Goal: Task Accomplishment & Management: Use online tool/utility

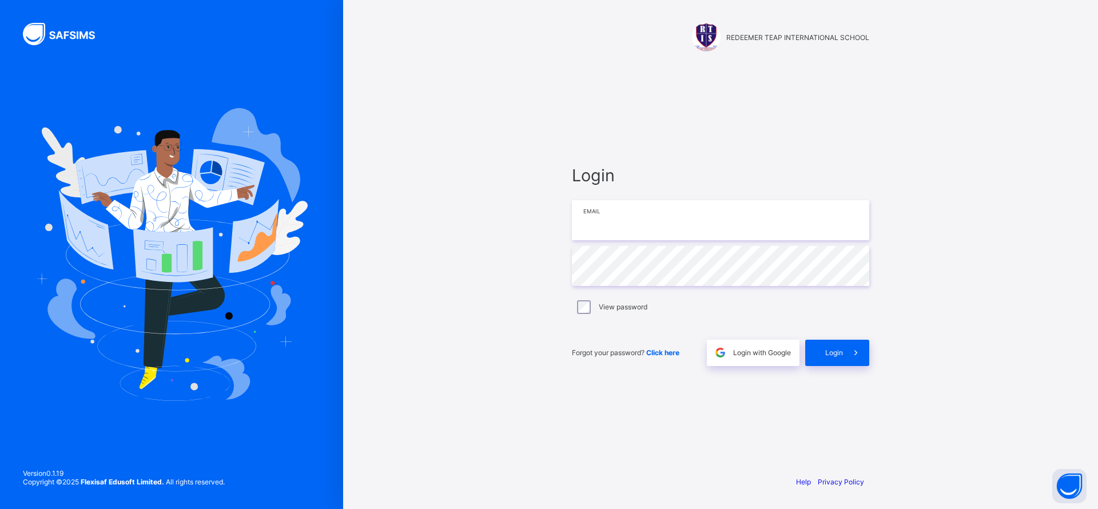
click at [651, 219] on input "email" at bounding box center [720, 220] width 297 height 40
type input "**********"
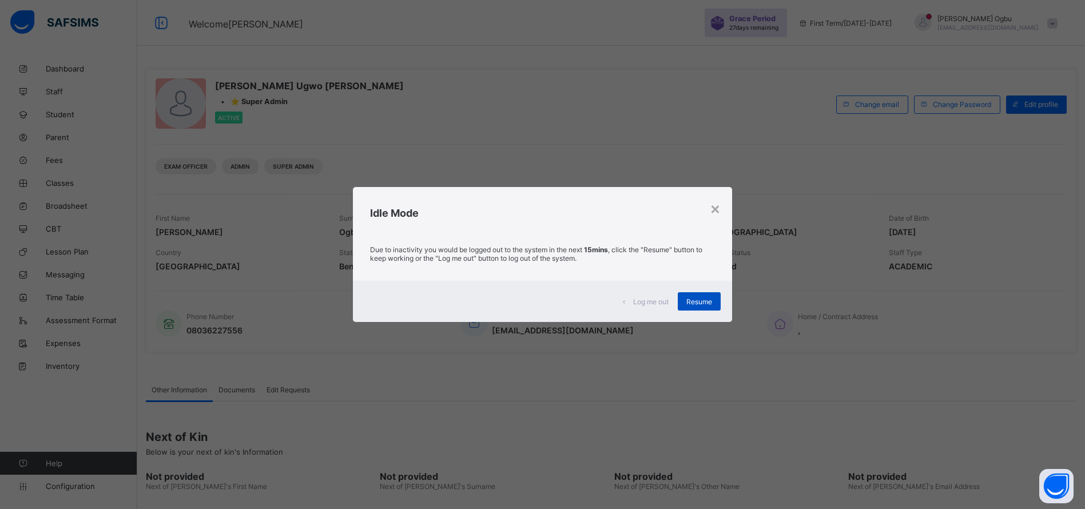
click at [697, 301] on span "Resume" at bounding box center [699, 301] width 26 height 9
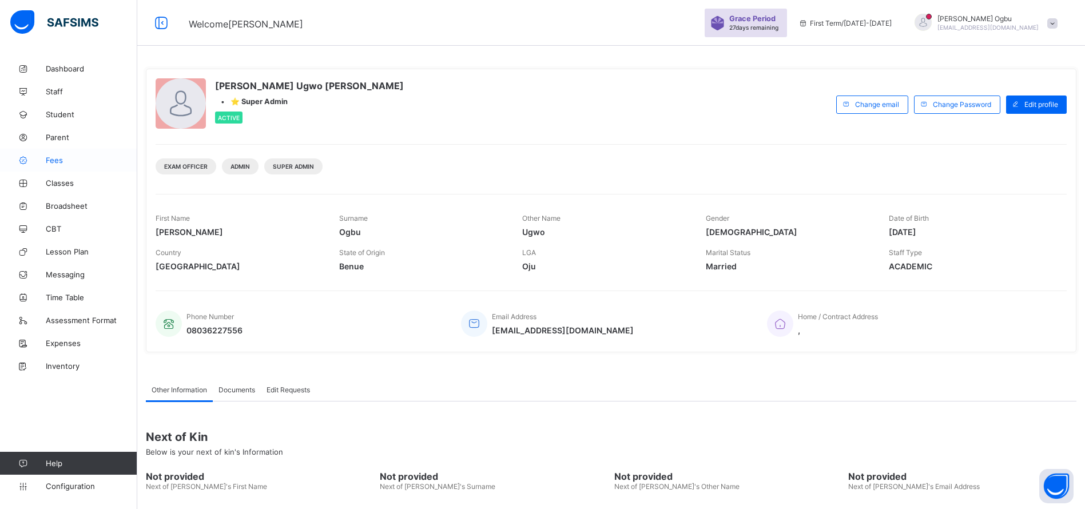
click at [68, 160] on span "Fees" at bounding box center [91, 160] width 91 height 9
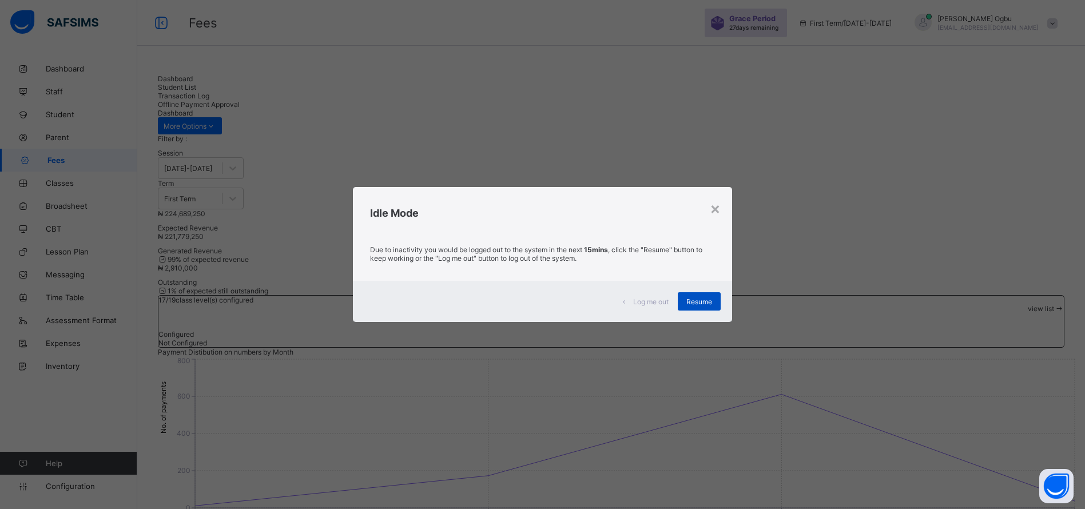
click at [707, 301] on span "Resume" at bounding box center [699, 301] width 26 height 9
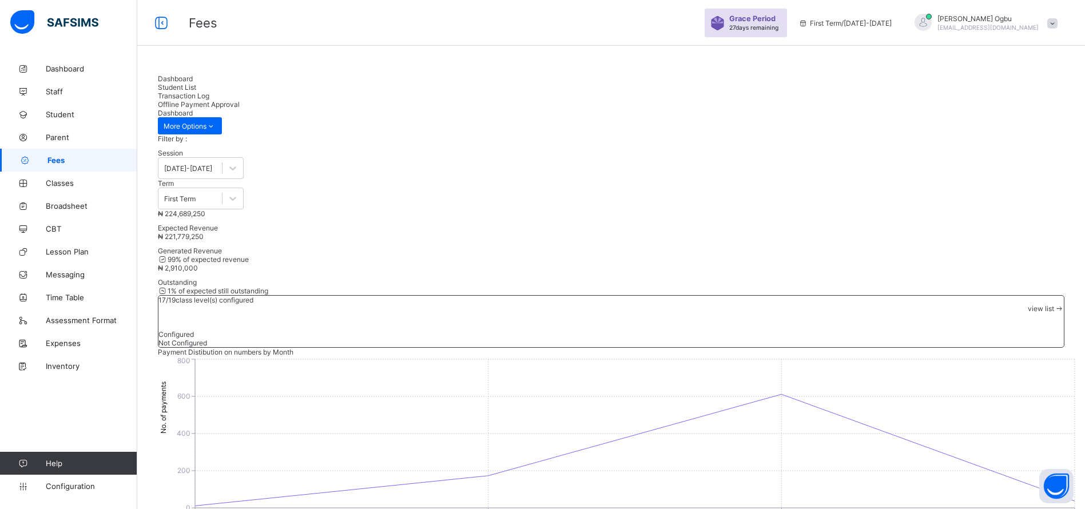
click at [755, 134] on div "Filter by : Session [DATE]-[DATE] Term First Term" at bounding box center [611, 171] width 906 height 75
click at [52, 189] on link "Classes" at bounding box center [68, 183] width 137 height 23
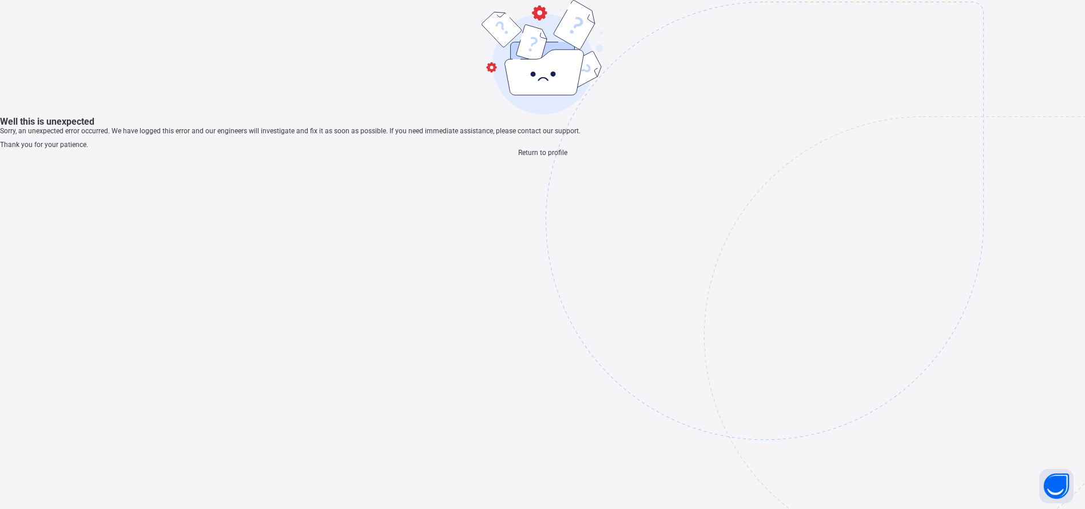
click at [519, 157] on span "Return to profile" at bounding box center [542, 153] width 49 height 8
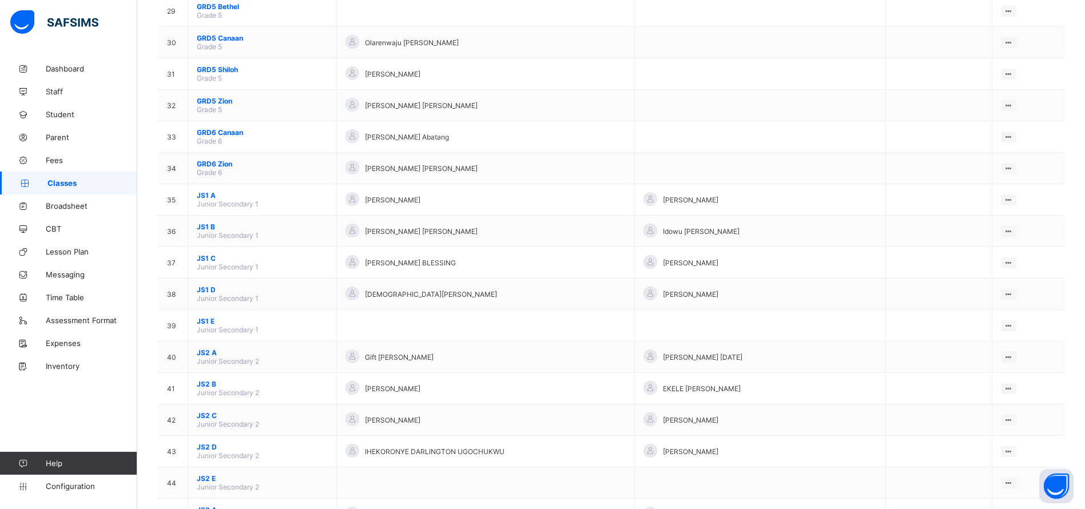
scroll to position [1062, 0]
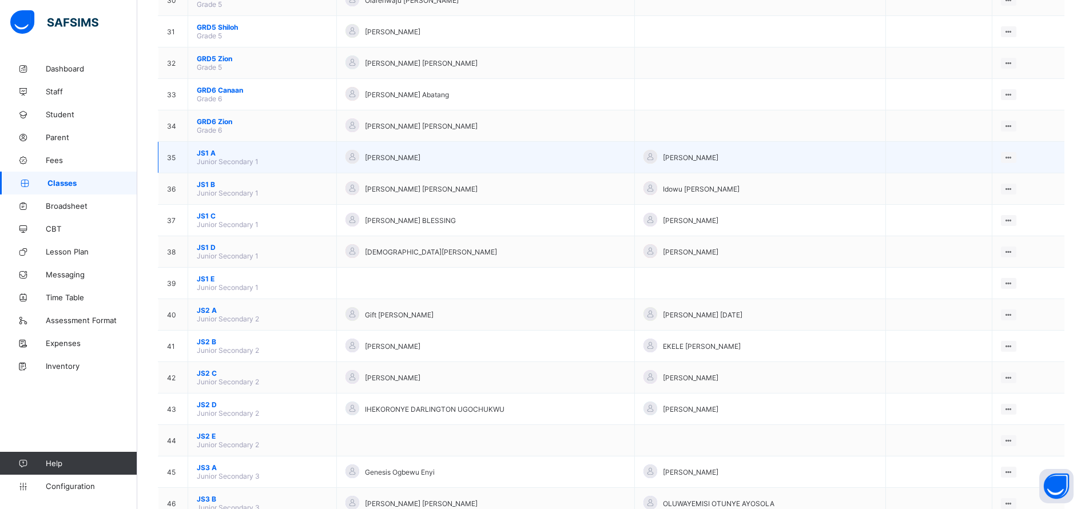
click at [199, 153] on span "JS1 A" at bounding box center [262, 153] width 131 height 9
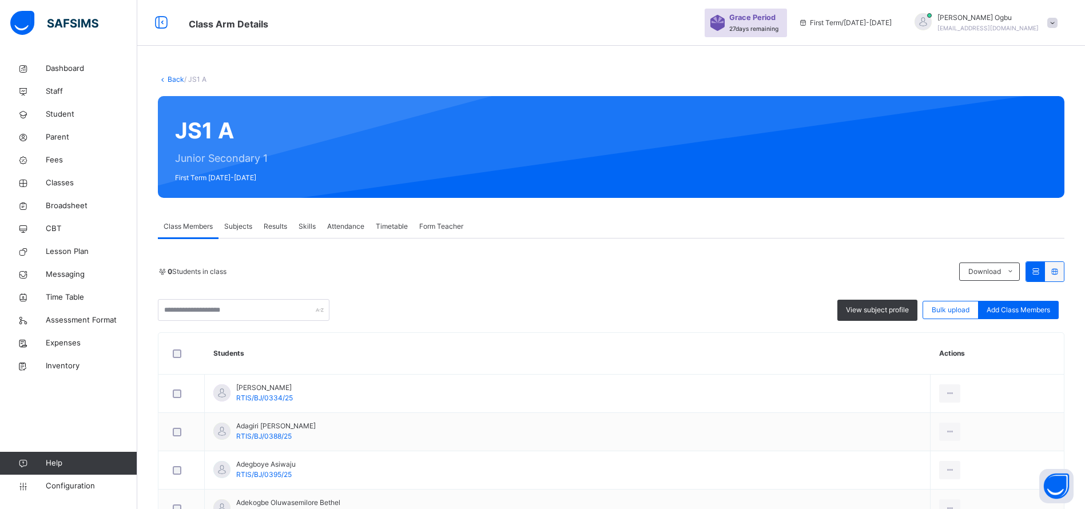
click at [232, 225] on span "Subjects" at bounding box center [238, 226] width 28 height 10
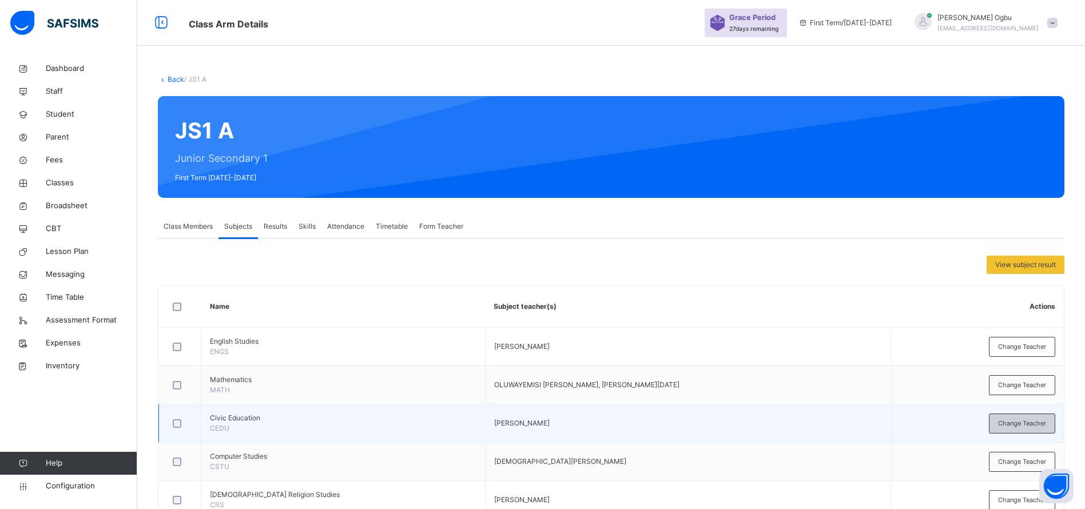
click at [1010, 420] on span "Change Teacher" at bounding box center [1022, 424] width 48 height 10
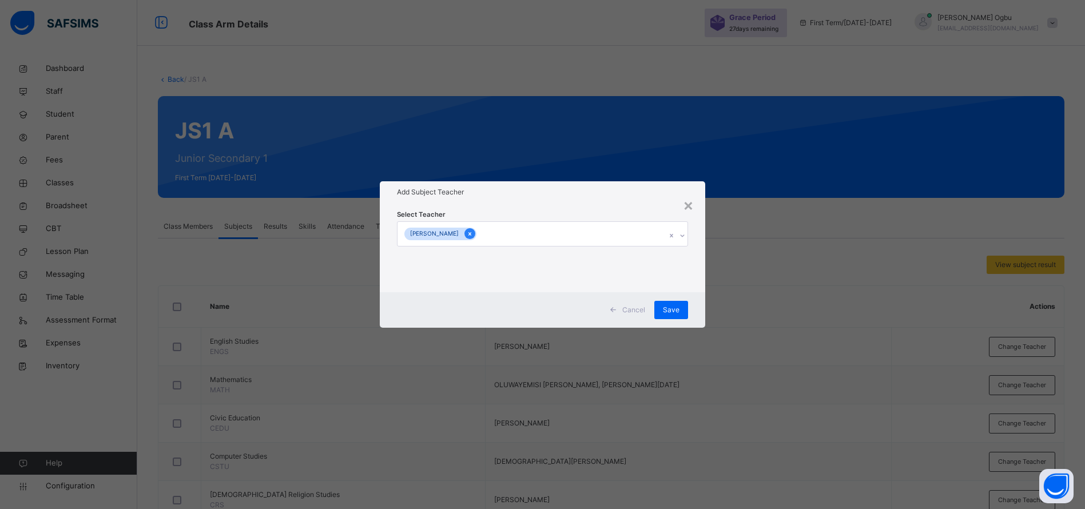
click at [467, 230] on icon at bounding box center [470, 234] width 6 height 8
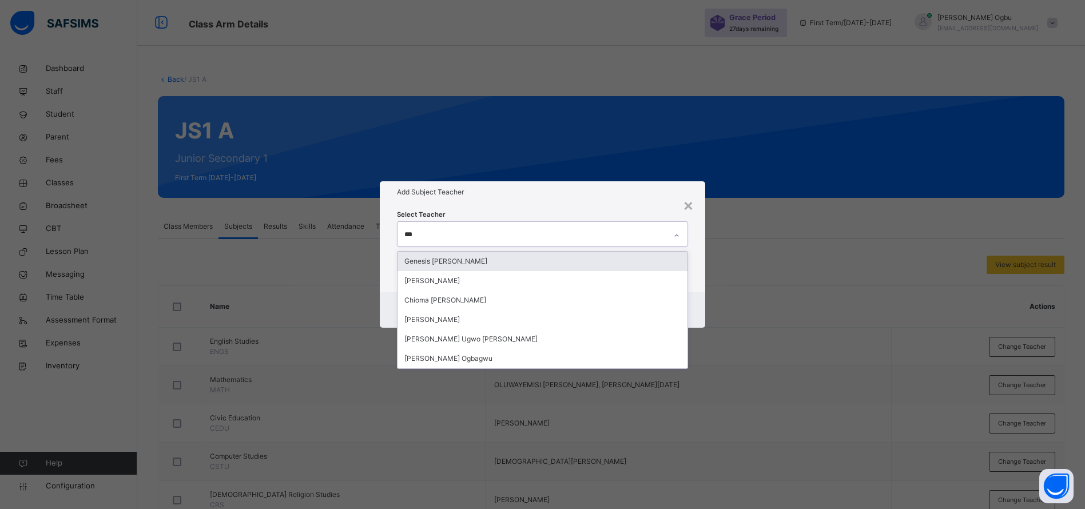
type input "****"
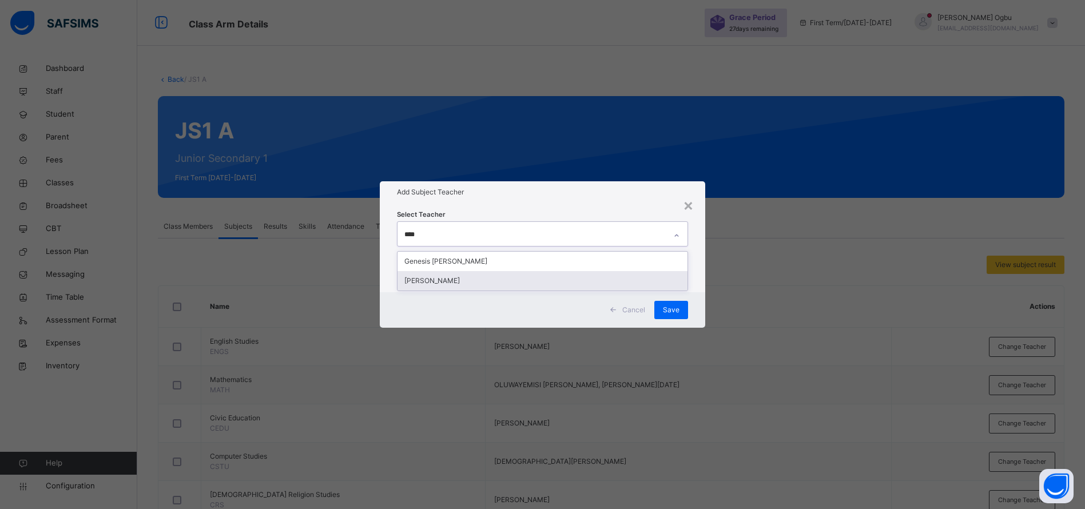
click at [438, 277] on div "JAMES OGBERU" at bounding box center [542, 280] width 290 height 19
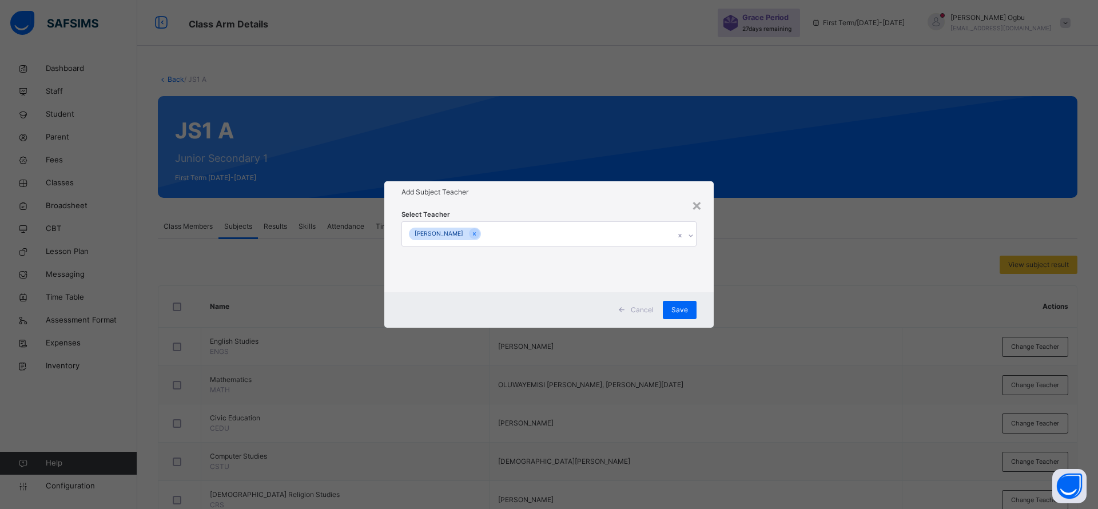
click at [499, 205] on div "Select Teacher JAMES OGBERU" at bounding box center [548, 247] width 329 height 89
click at [679, 307] on span "Save" at bounding box center [679, 310] width 17 height 10
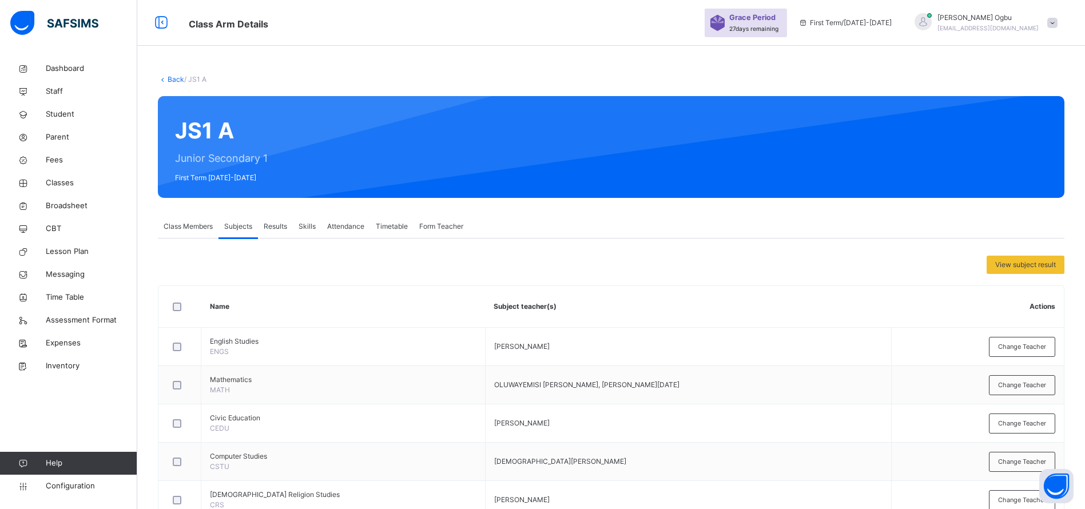
click at [174, 78] on link "Back" at bounding box center [176, 79] width 17 height 9
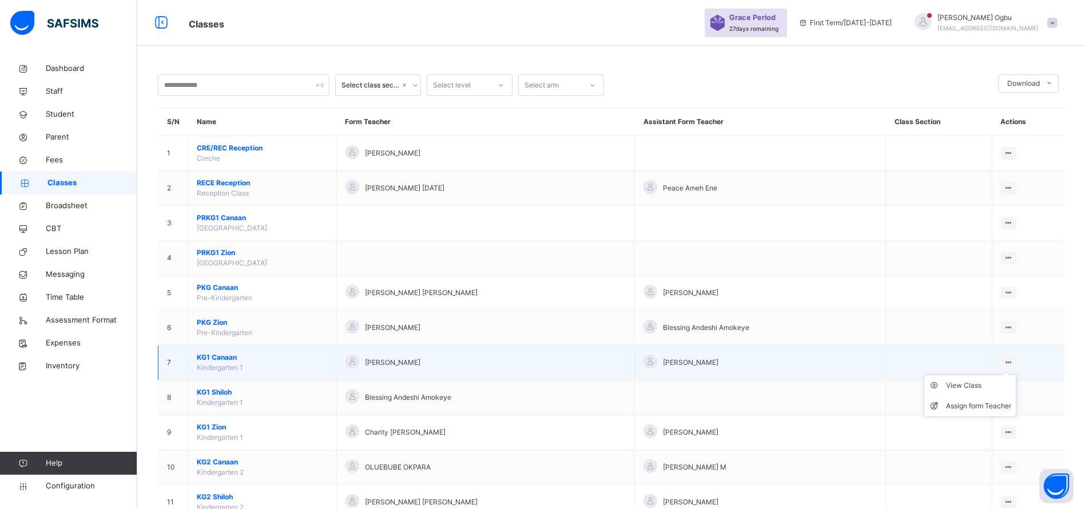
click at [1013, 363] on icon at bounding box center [1009, 362] width 10 height 9
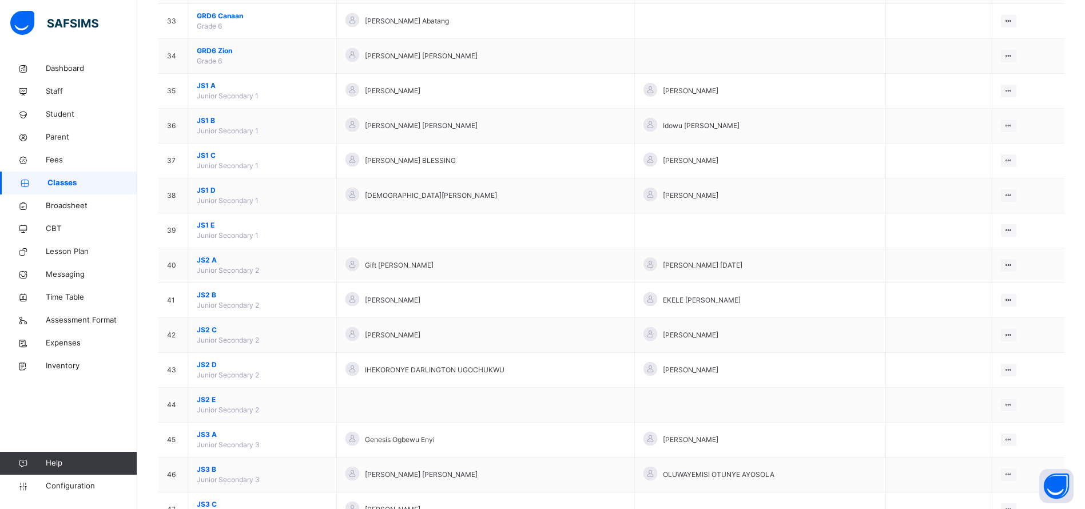
scroll to position [1247, 0]
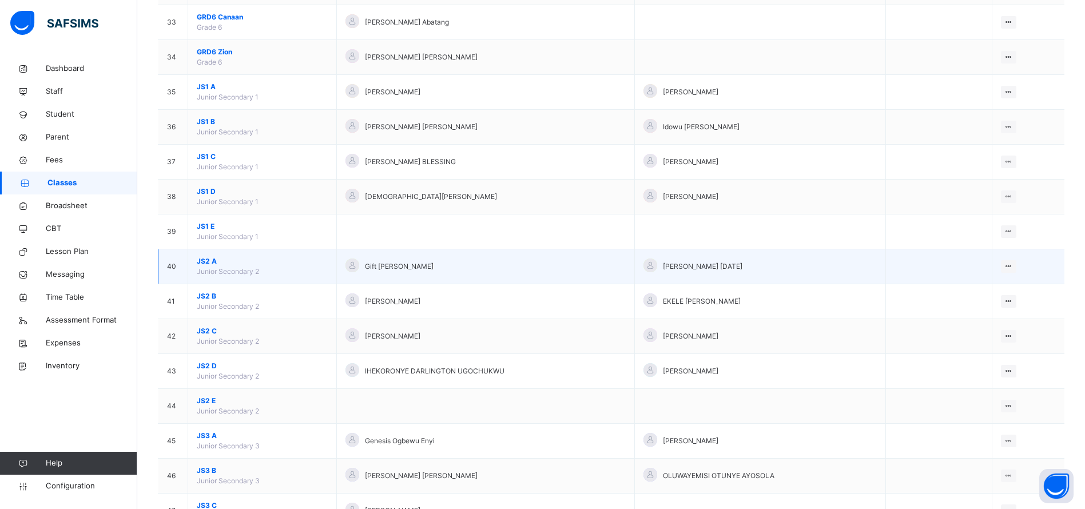
click at [218, 262] on span "JS2 A" at bounding box center [262, 261] width 131 height 10
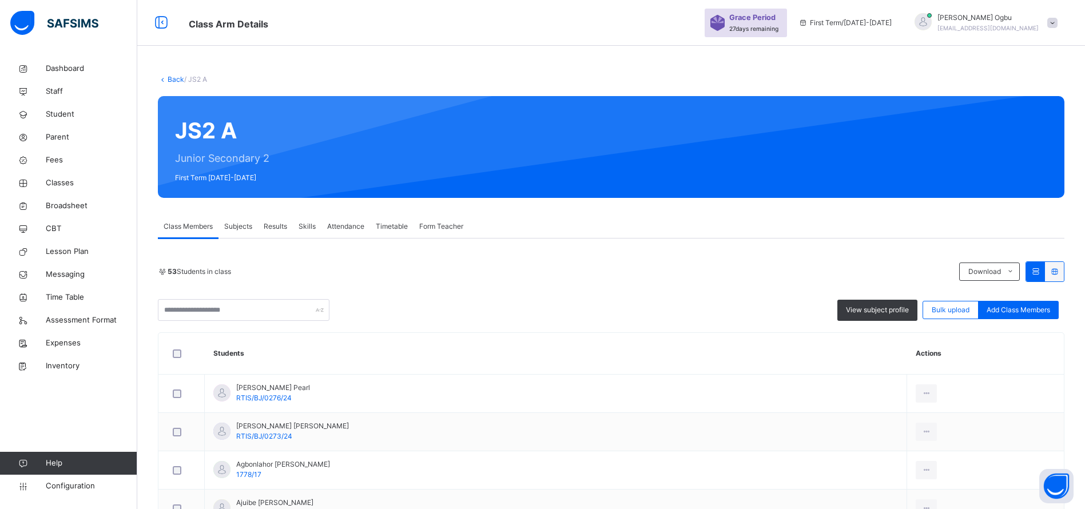
click at [232, 229] on span "Subjects" at bounding box center [238, 226] width 28 height 10
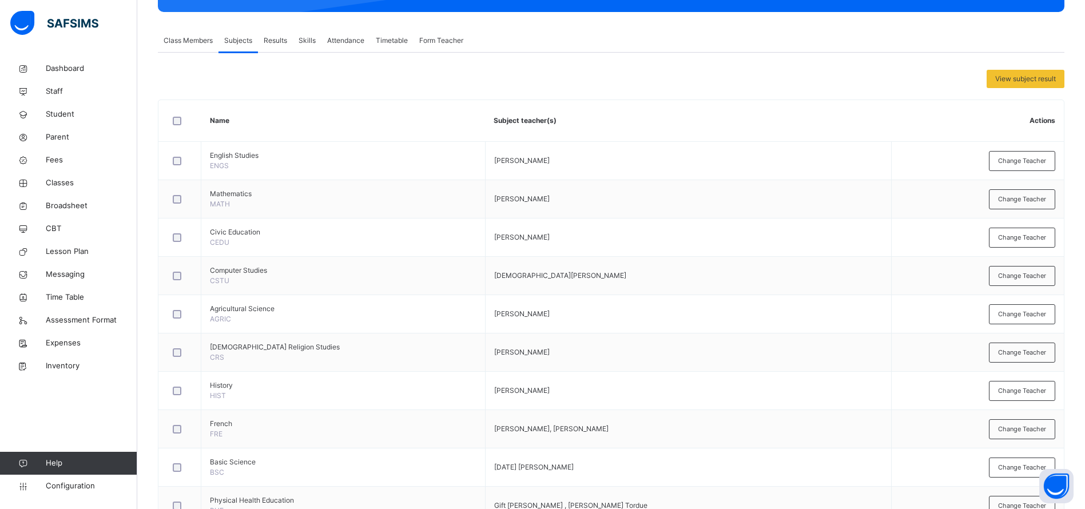
scroll to position [196, 0]
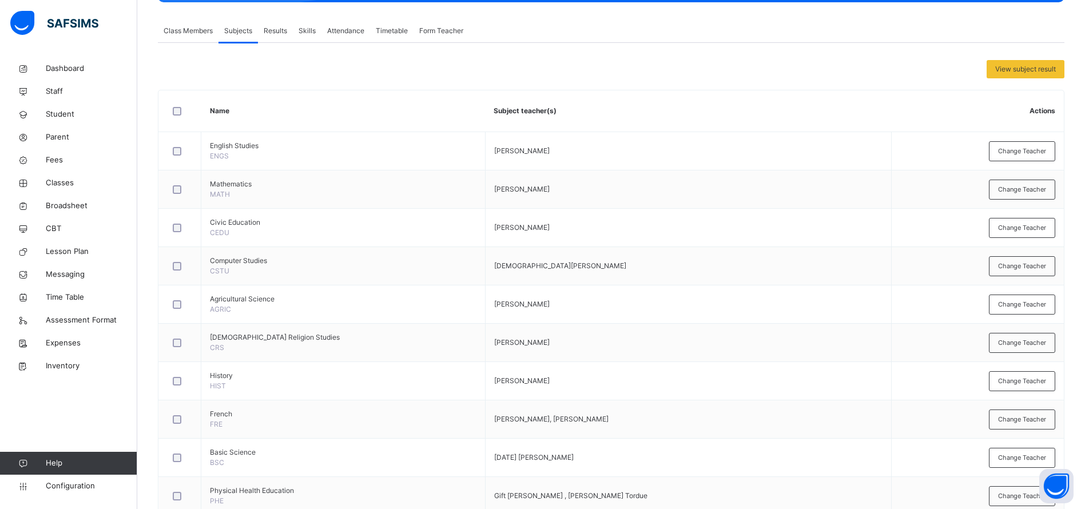
click at [778, 95] on th "Subject teacher(s)" at bounding box center [688, 111] width 406 height 42
